Goal: Task Accomplishment & Management: Complete application form

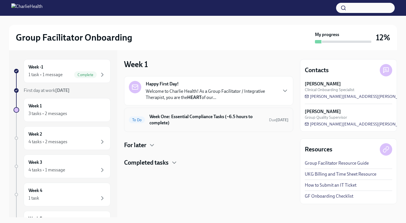
click at [174, 118] on h6 "Week One: Essential Compliance Tasks (~6.5 hours to complete)" at bounding box center [206, 120] width 115 height 12
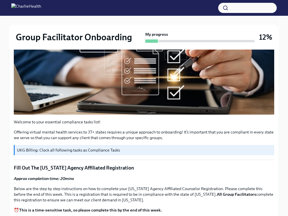
scroll to position [170, 0]
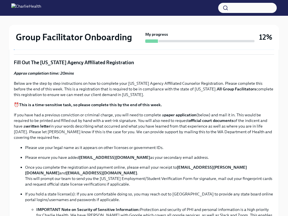
scroll to position [278, 0]
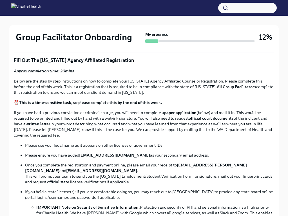
click at [199, 85] on p "Below are the step by step instructions on how to complete your Washington Agen…" at bounding box center [144, 86] width 261 height 17
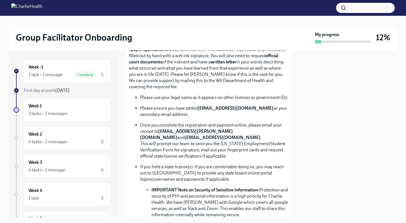
scroll to position [316, 0]
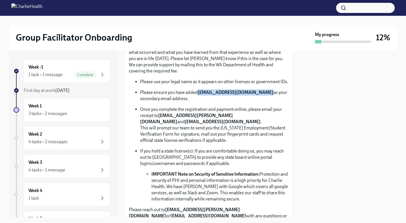
copy p "[EMAIL_ADDRESS][DOMAIN_NAME]"
drag, startPoint x: 198, startPoint y: 103, endPoint x: 259, endPoint y: 102, distance: 61.8
click at [259, 102] on p "Please ensure you have added newlicense@charliehealth.com as your secondary ema…" at bounding box center [214, 95] width 148 height 12
click at [254, 132] on p "Once you complete the registration and payment online, please email your receip…" at bounding box center [214, 124] width 148 height 37
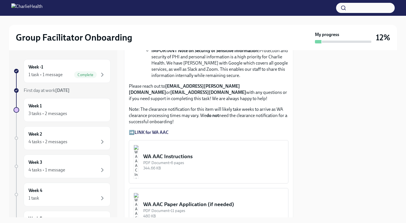
scroll to position [439, 0]
click at [183, 161] on div "WA AAC Instructions" at bounding box center [213, 156] width 140 height 7
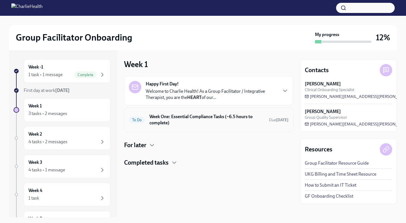
click at [172, 111] on div "To Do Week One: Essential Compliance Tasks (~6.5 hours to complete) Due [DATE]" at bounding box center [208, 120] width 169 height 24
click at [173, 119] on h6 "Week One: Essential Compliance Tasks (~6.5 hours to complete)" at bounding box center [206, 120] width 115 height 12
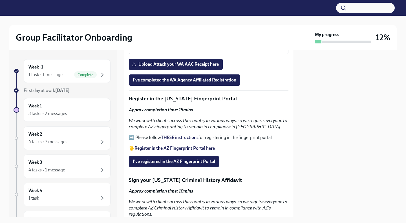
scroll to position [503, 0]
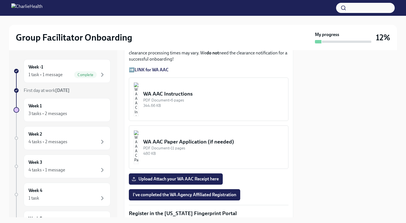
drag, startPoint x: 192, startPoint y: 113, endPoint x: 173, endPoint y: 63, distance: 53.3
click at [173, 62] on p "Note: The clearance notification for this item will likely take weeks to arrive…" at bounding box center [209, 53] width 160 height 19
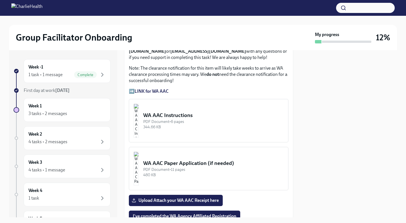
scroll to position [479, 0]
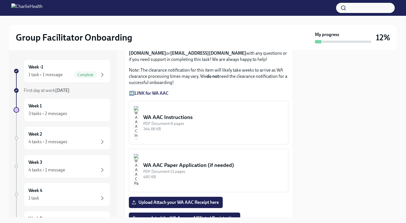
click at [162, 96] on strong "LINK for WA AAC" at bounding box center [152, 93] width 34 height 5
click at [155, 96] on strong "LINK for WA AAC" at bounding box center [152, 93] width 34 height 5
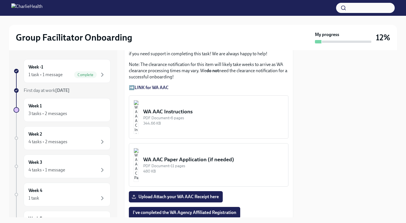
scroll to position [484, 0]
click at [198, 116] on div "WA AAC Instructions" at bounding box center [213, 111] width 140 height 7
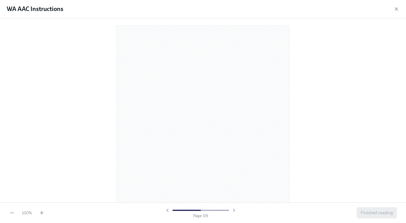
scroll to position [0, 0]
click at [393, 12] on div "WA AAC Instructions" at bounding box center [203, 9] width 406 height 18
click at [397, 8] on icon "button" at bounding box center [397, 9] width 6 height 6
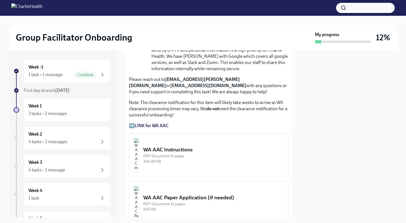
scroll to position [445, 0]
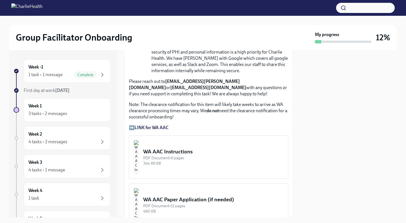
click at [158, 130] on strong "LINK for WA AAC" at bounding box center [152, 127] width 34 height 5
click at [209, 155] on div "WA AAC Instructions" at bounding box center [213, 151] width 140 height 7
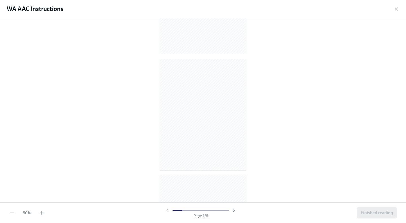
scroll to position [101, 0]
click at [40, 204] on div "50 % Page 2 / 6 Finished reading" at bounding box center [203, 212] width 406 height 21
click at [43, 213] on icon "button" at bounding box center [42, 213] width 6 height 6
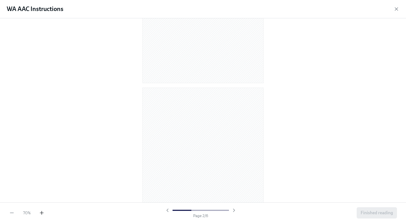
click at [43, 213] on icon "button" at bounding box center [42, 213] width 6 height 6
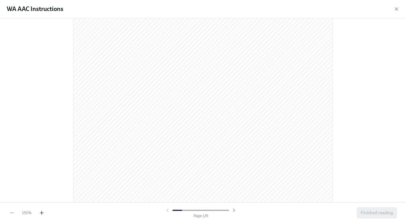
click at [43, 213] on icon "button" at bounding box center [42, 213] width 6 height 6
click at [13, 212] on icon "button" at bounding box center [12, 213] width 6 height 6
click at [397, 8] on icon "button" at bounding box center [396, 9] width 3 height 3
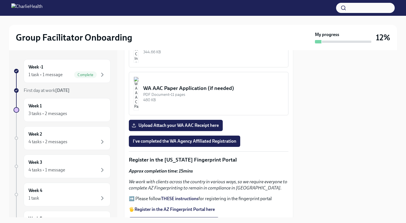
scroll to position [567, 0]
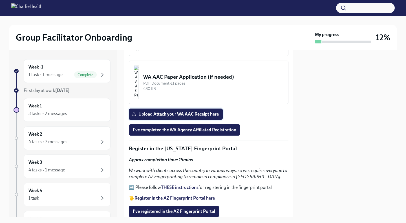
click at [182, 117] on span "Upload Attach your WA AAC Receipt here" at bounding box center [176, 114] width 86 height 6
click at [0, 0] on input "Upload Attach your WA AAC Receipt here" at bounding box center [0, 0] width 0 height 0
click at [204, 133] on span "I've completed the WA Agency Affiliated Registration" at bounding box center [184, 130] width 103 height 6
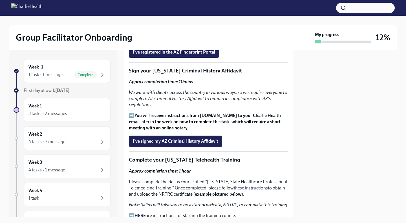
scroll to position [729, 0]
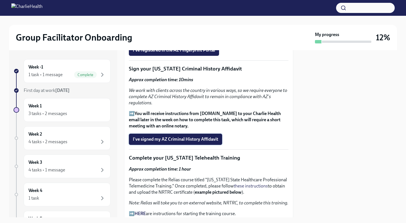
click at [204, 142] on span "I've signed my AZ Criminal History Affidavit" at bounding box center [175, 139] width 85 height 6
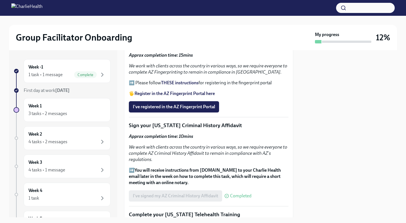
scroll to position [665, 0]
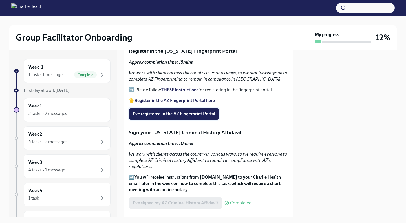
click at [201, 117] on span "I've registered in the AZ Fingerprint Portal" at bounding box center [174, 114] width 82 height 6
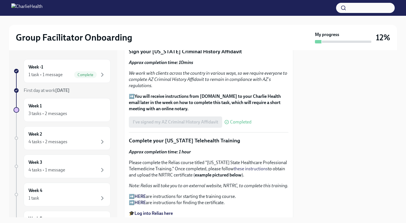
scroll to position [746, 0]
